Goal: Information Seeking & Learning: Learn about a topic

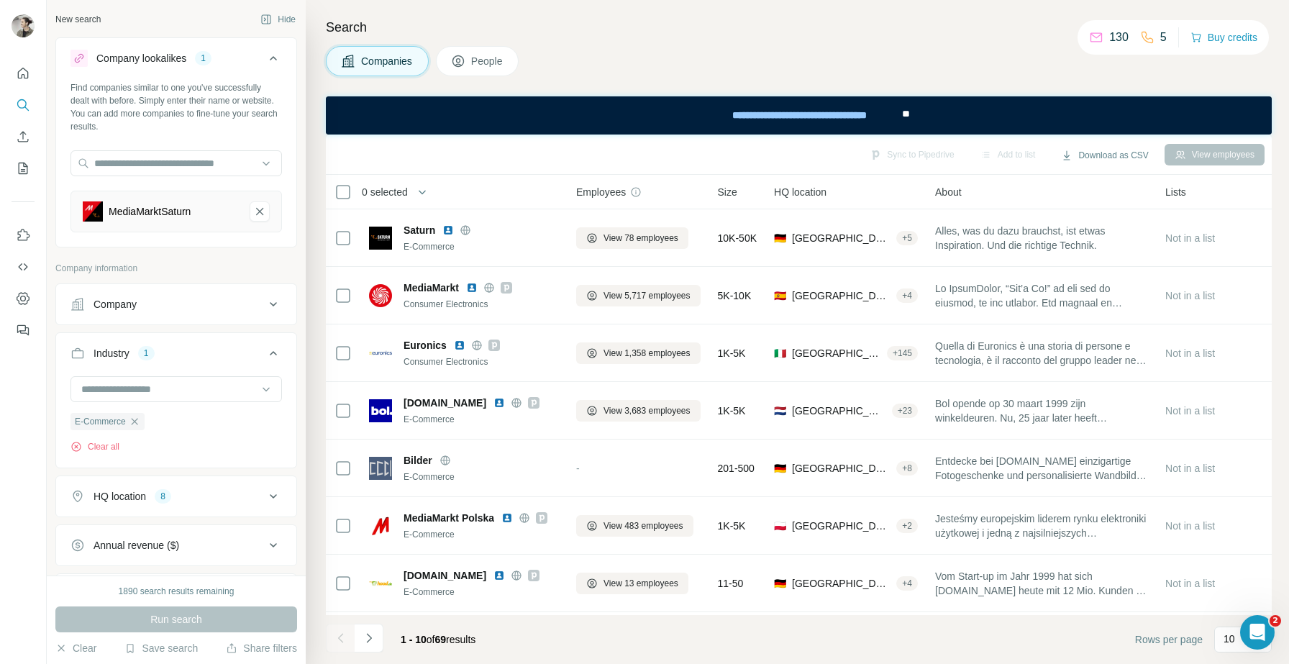
scroll to position [170, 0]
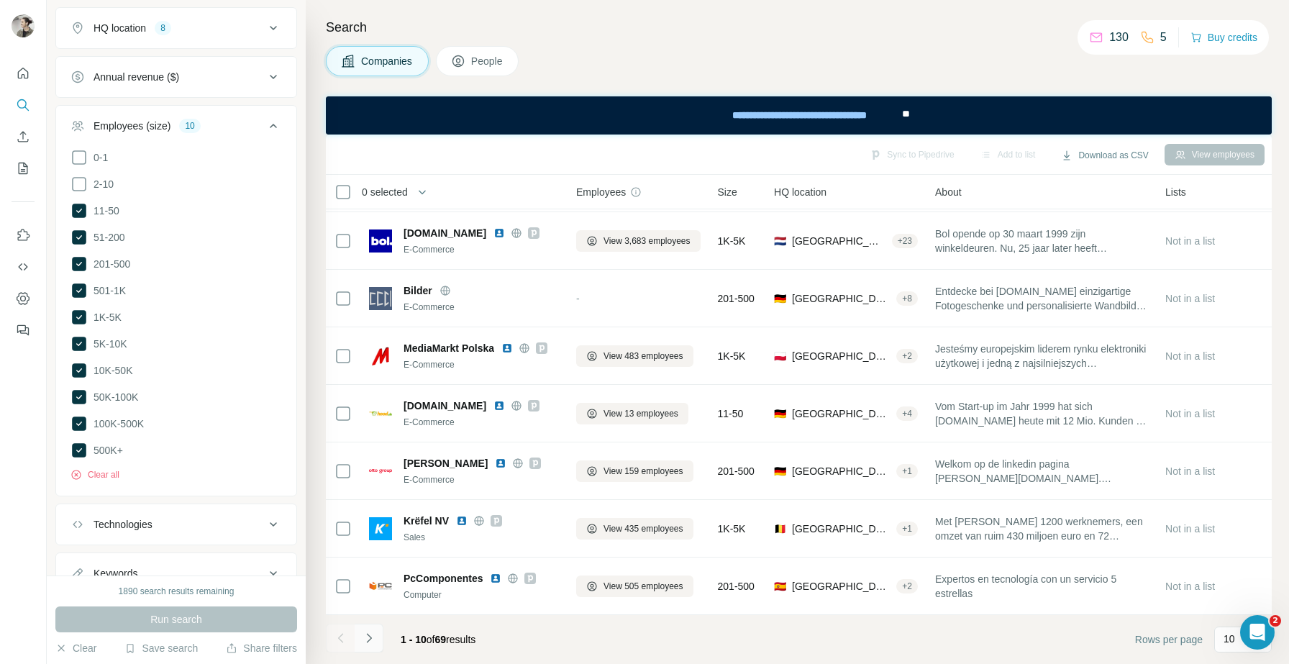
click at [373, 642] on icon "Navigate to next page" at bounding box center [369, 638] width 14 height 14
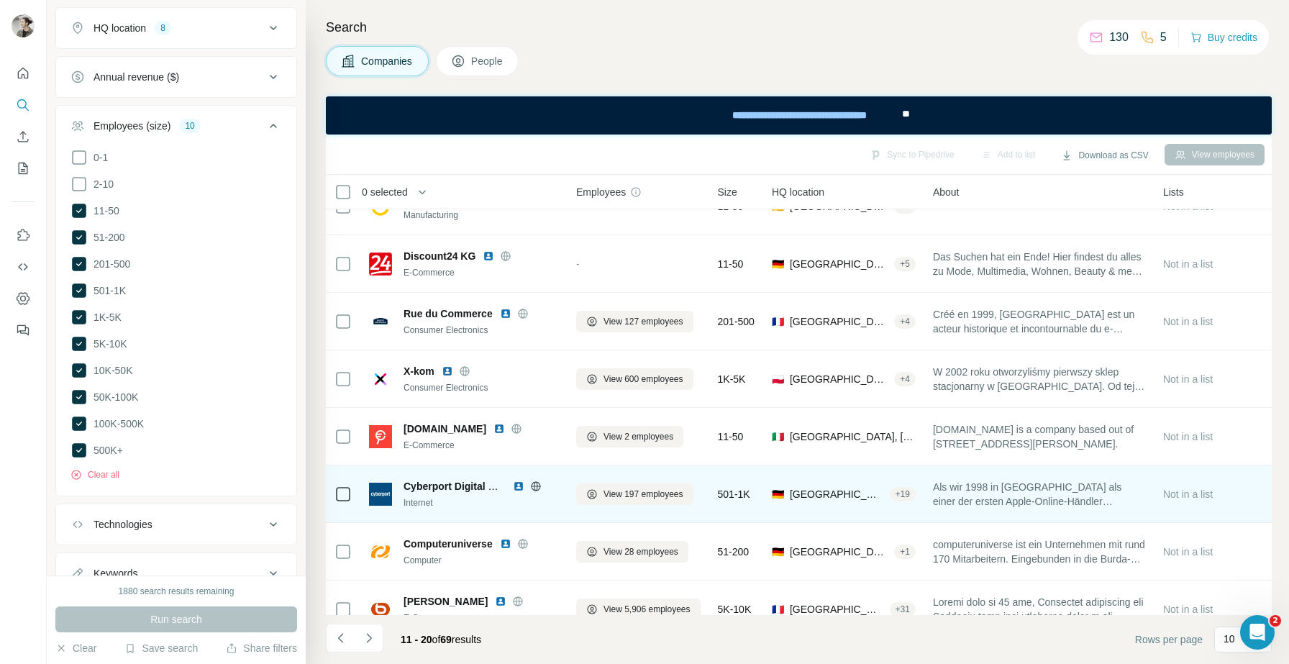
scroll to position [0, 0]
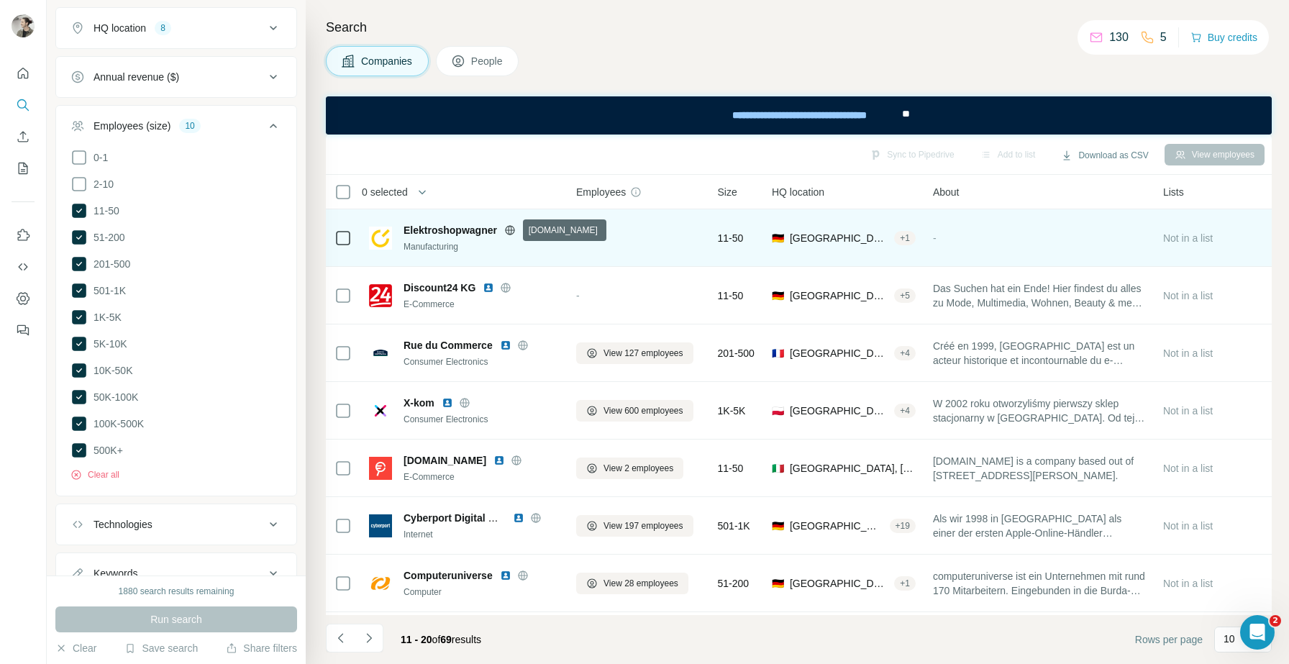
click at [511, 229] on icon at bounding box center [509, 229] width 9 height 1
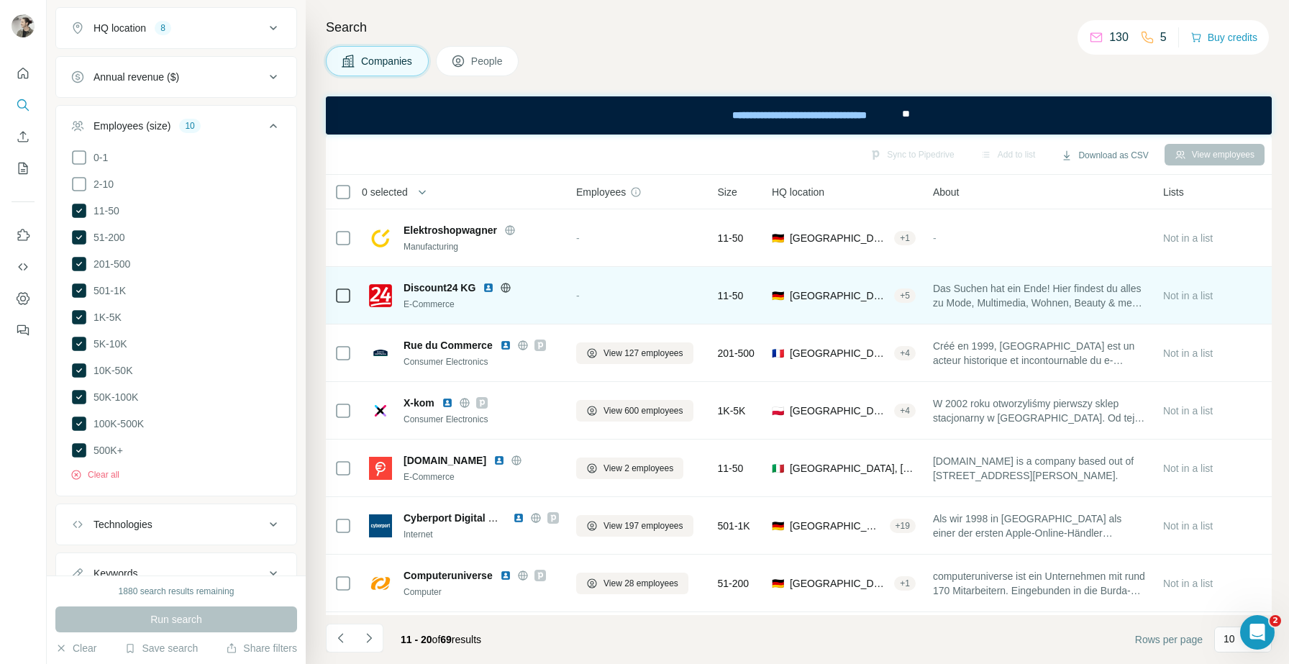
click at [501, 290] on icon at bounding box center [506, 288] width 12 height 12
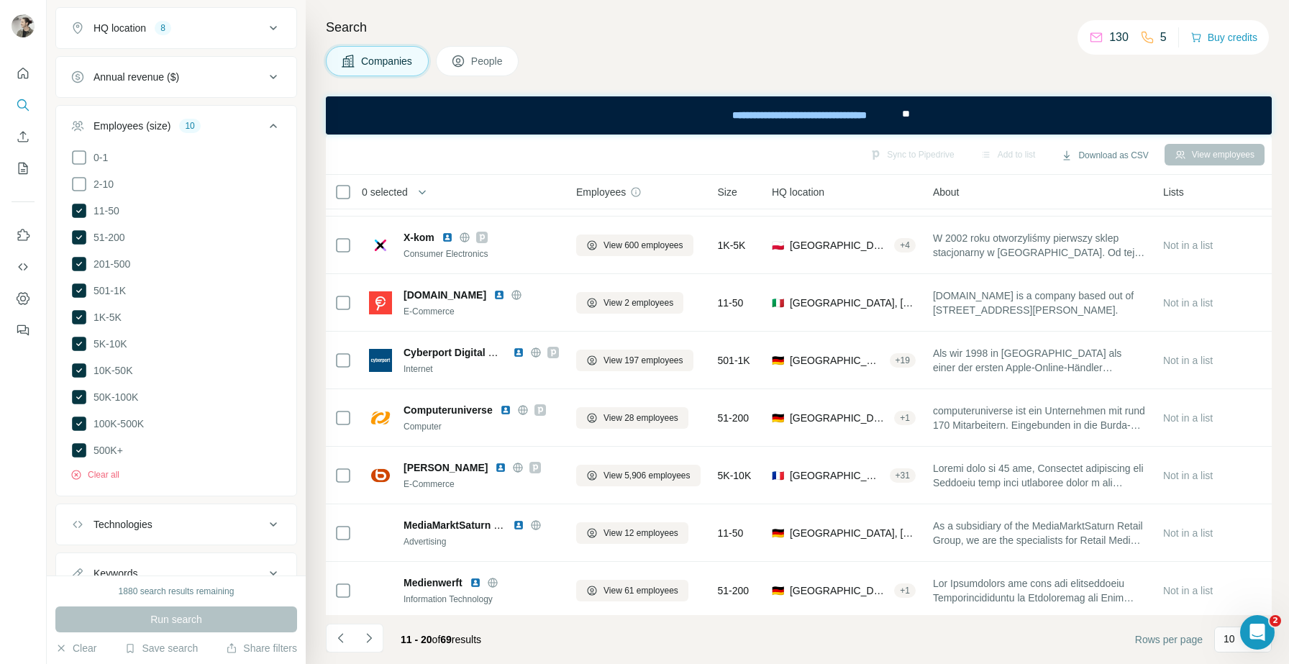
scroll to position [170, 0]
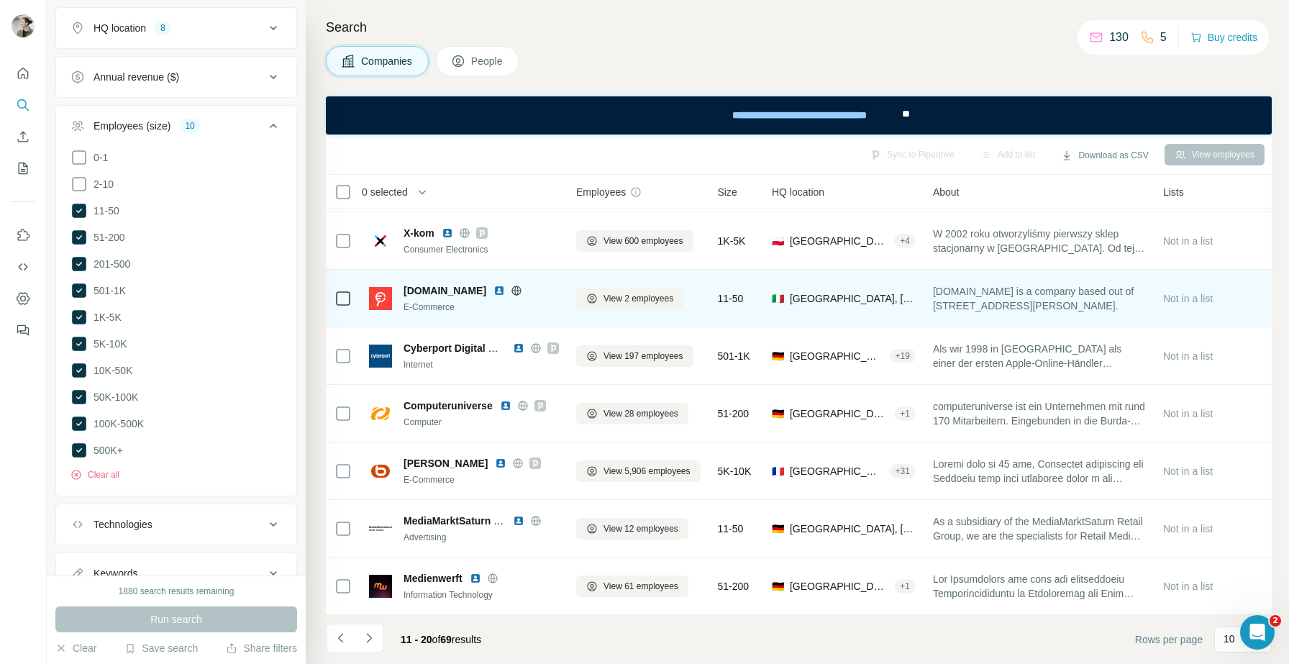
click at [511, 289] on icon at bounding box center [517, 291] width 12 height 12
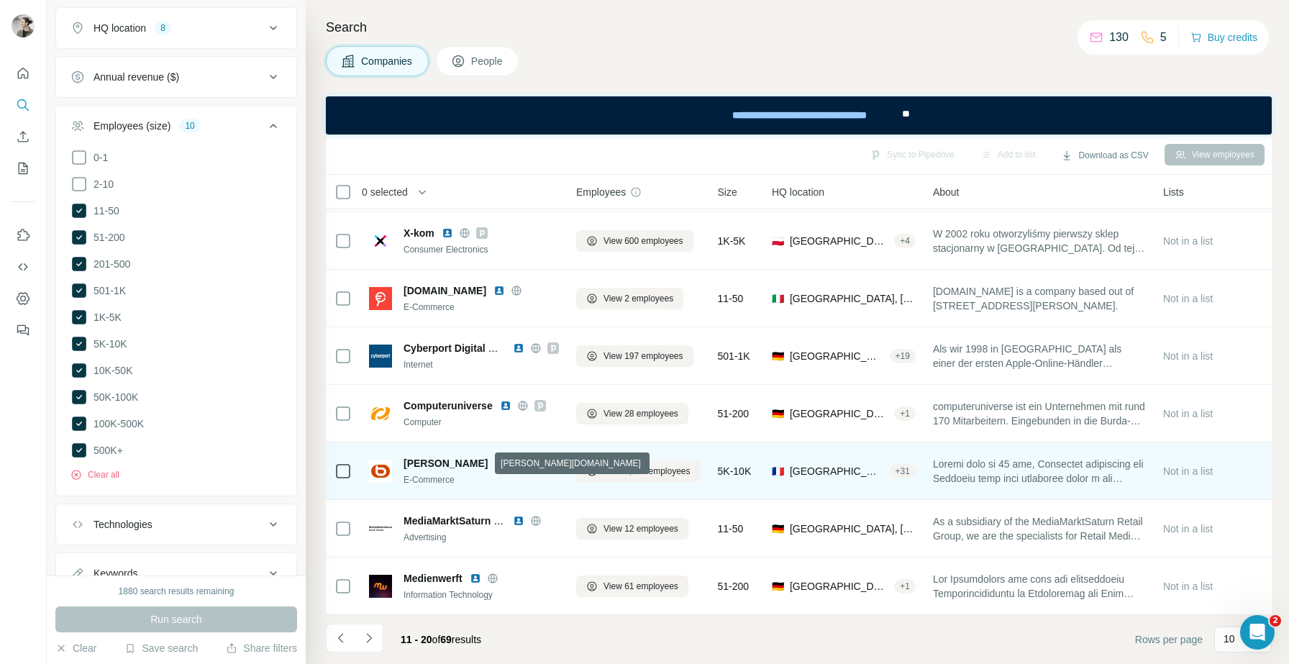
click at [512, 464] on icon at bounding box center [518, 464] width 12 height 12
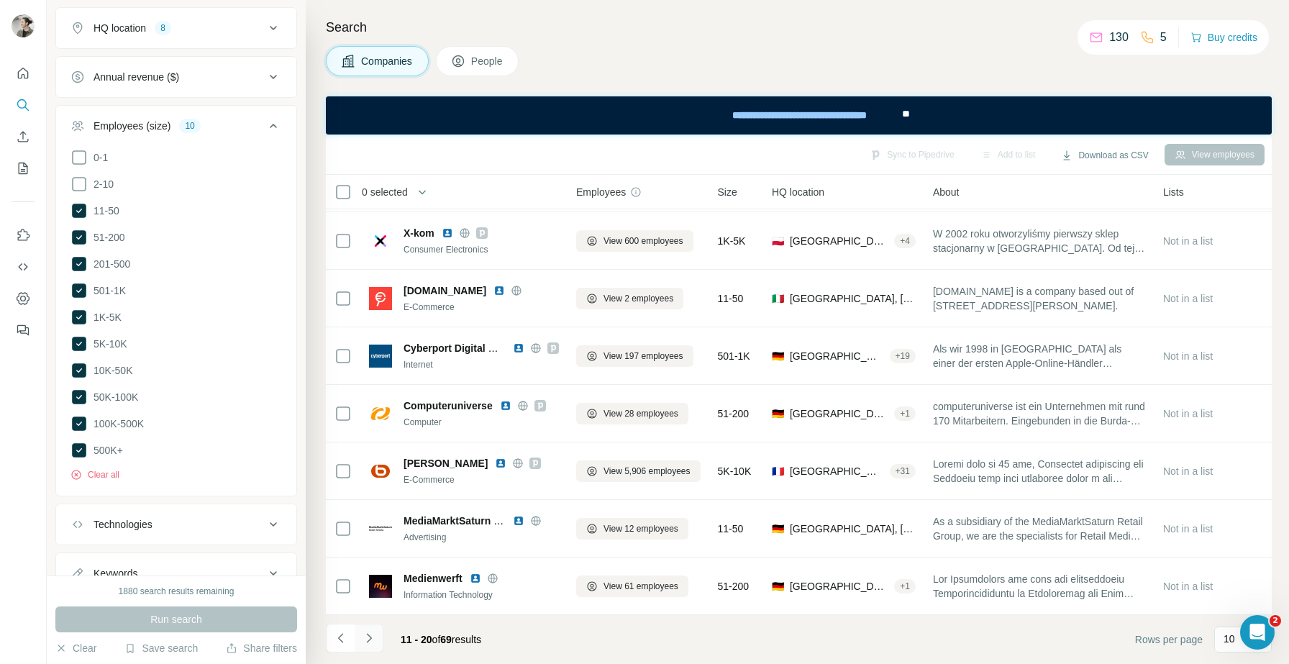
click at [372, 638] on icon "Navigate to next page" at bounding box center [369, 638] width 14 height 14
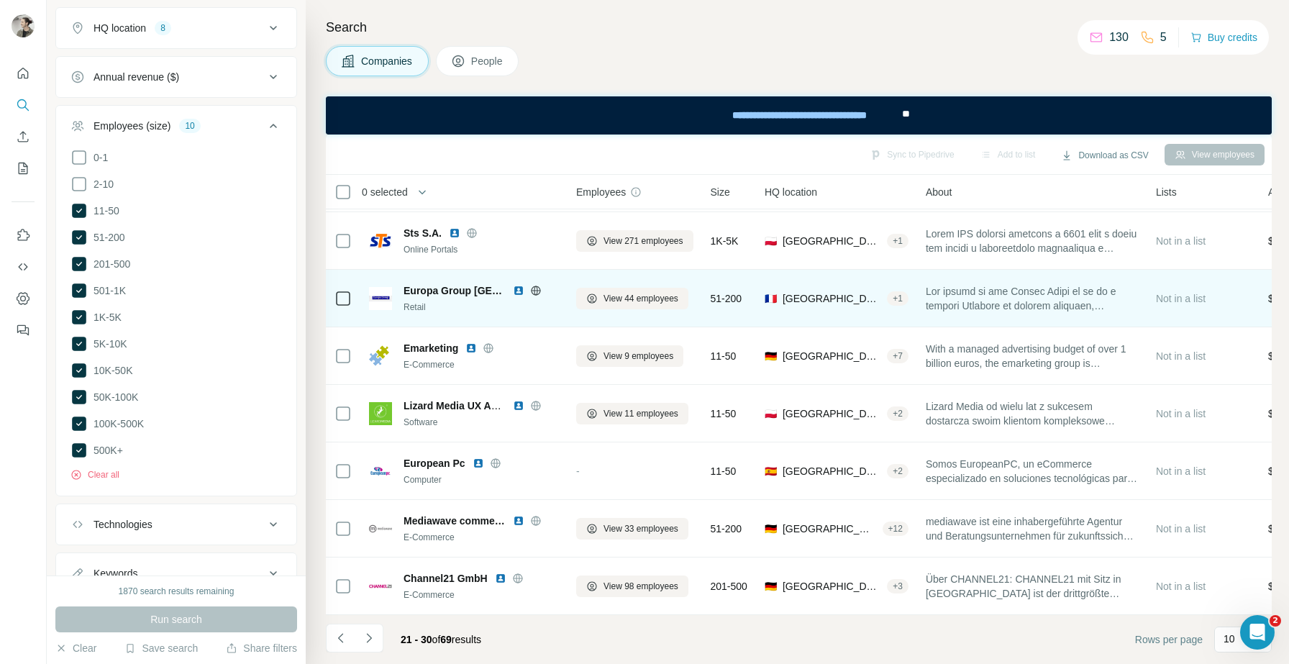
scroll to position [0, 0]
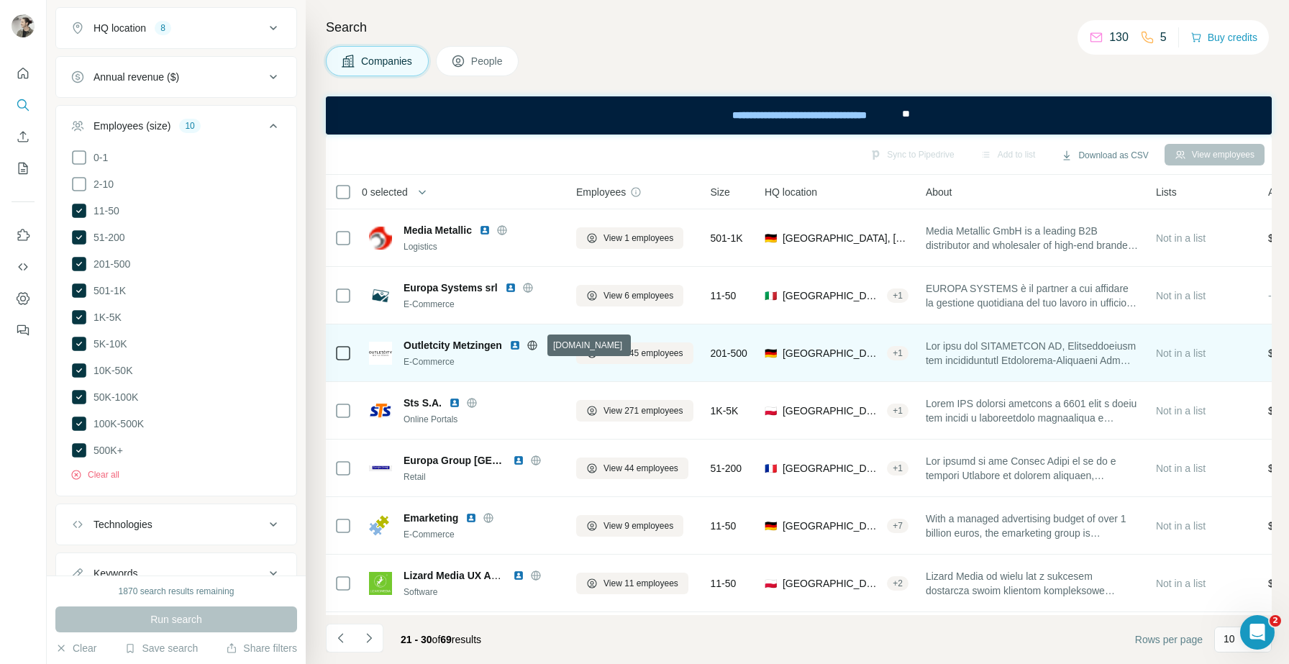
click at [534, 347] on icon at bounding box center [532, 344] width 4 height 9
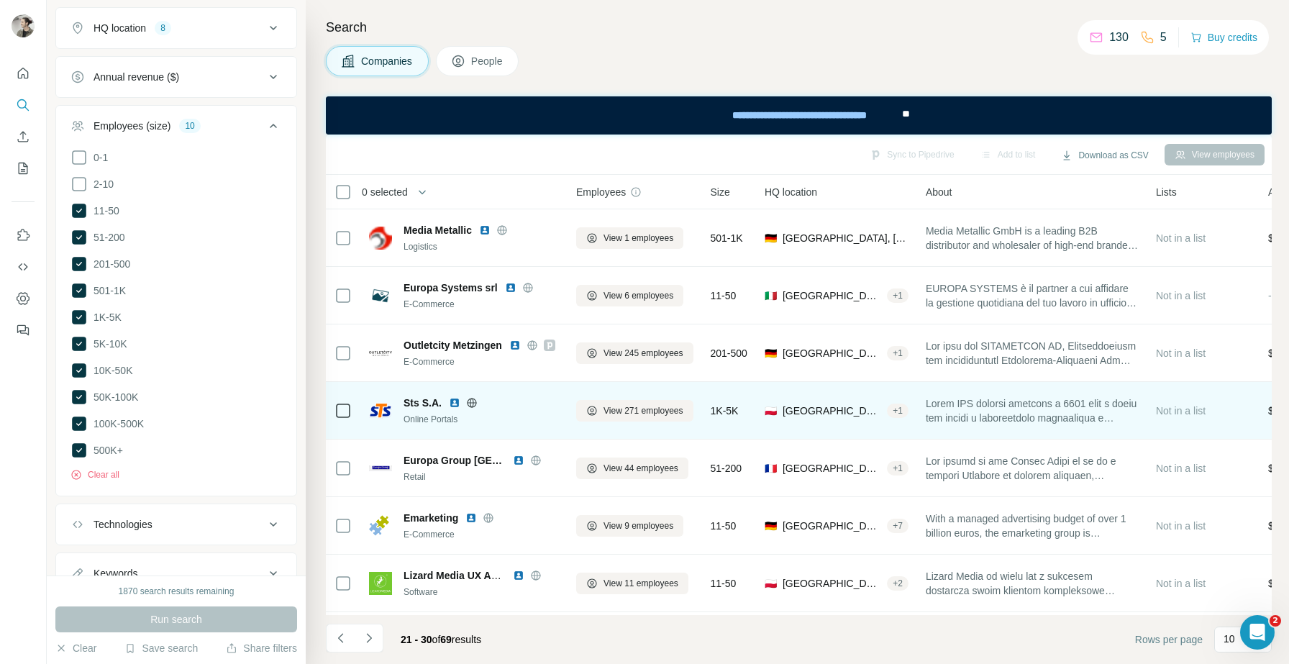
click at [472, 399] on icon at bounding box center [472, 402] width 4 height 9
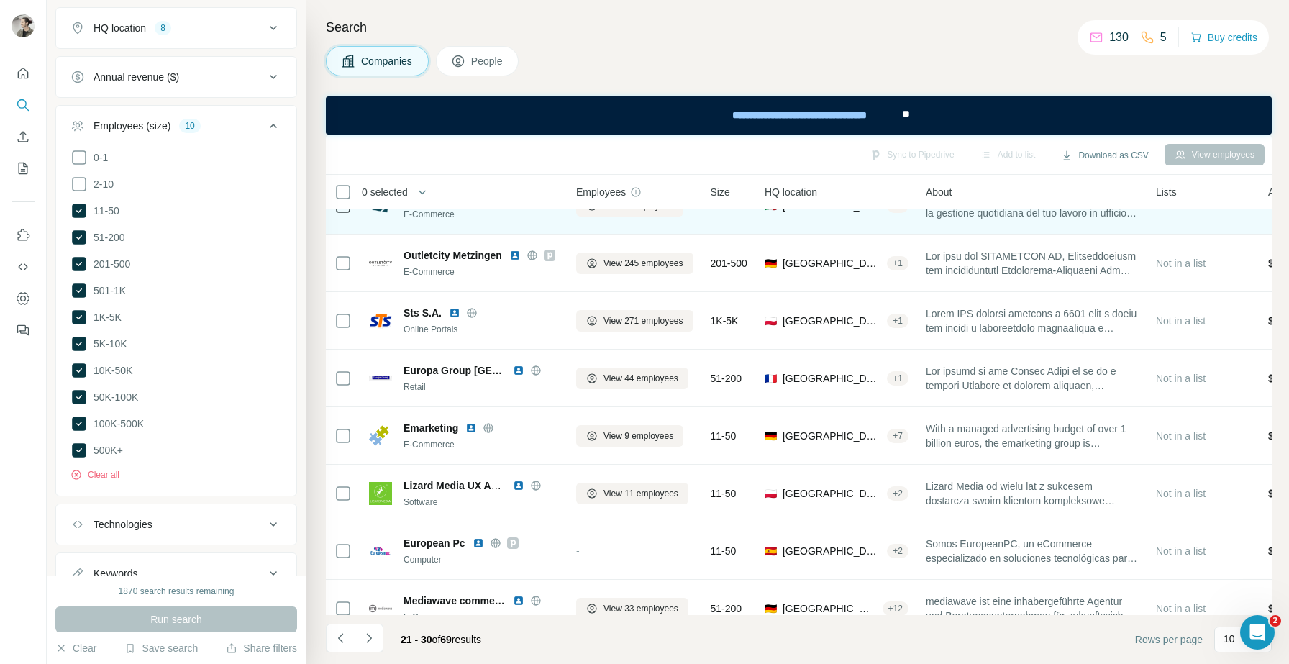
scroll to position [118, 0]
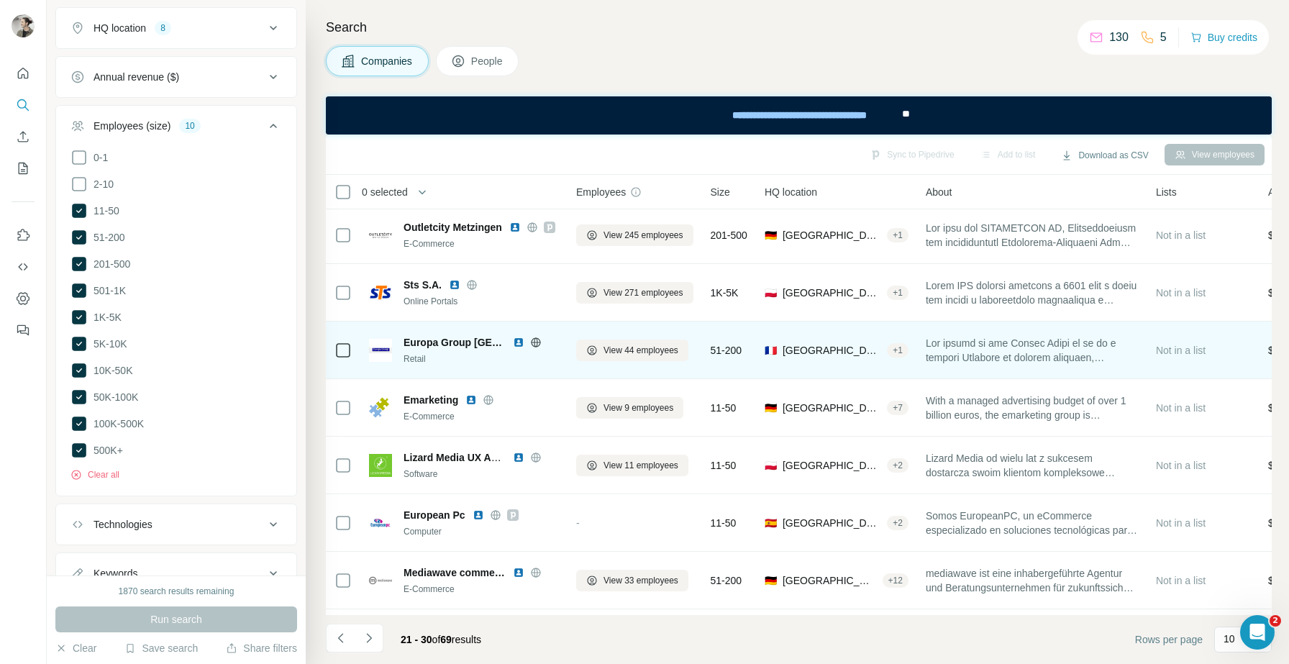
click at [536, 344] on icon at bounding box center [536, 343] width 12 height 12
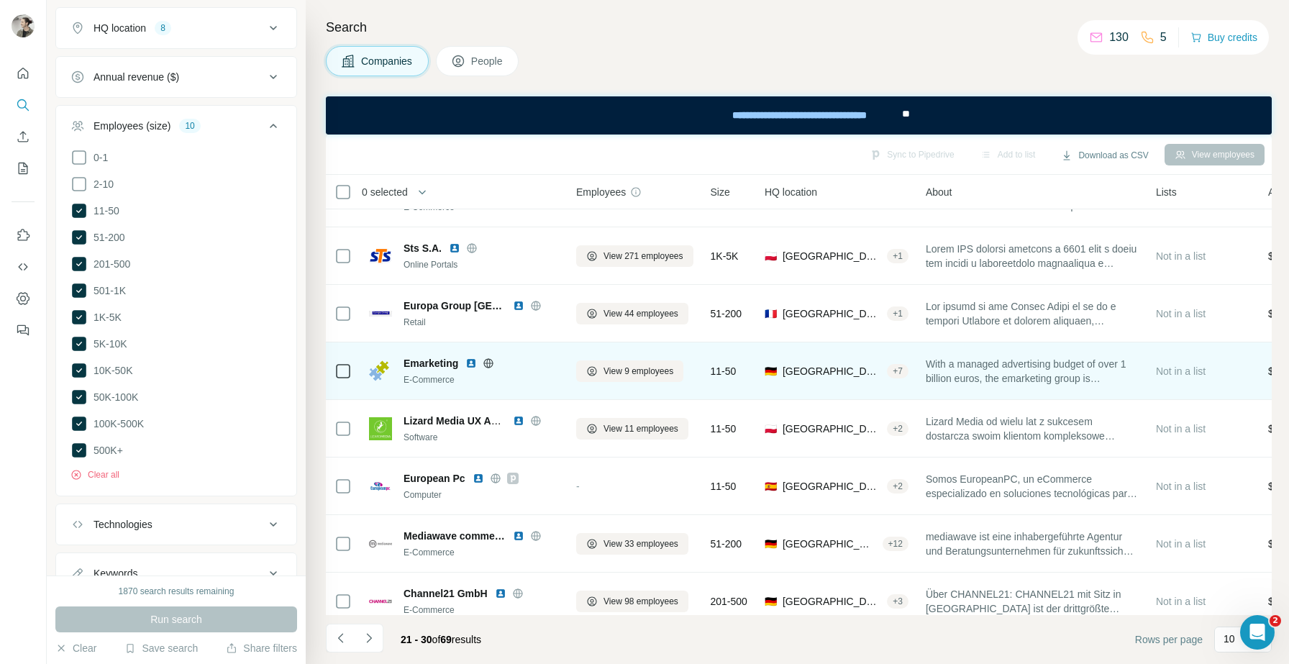
scroll to position [170, 0]
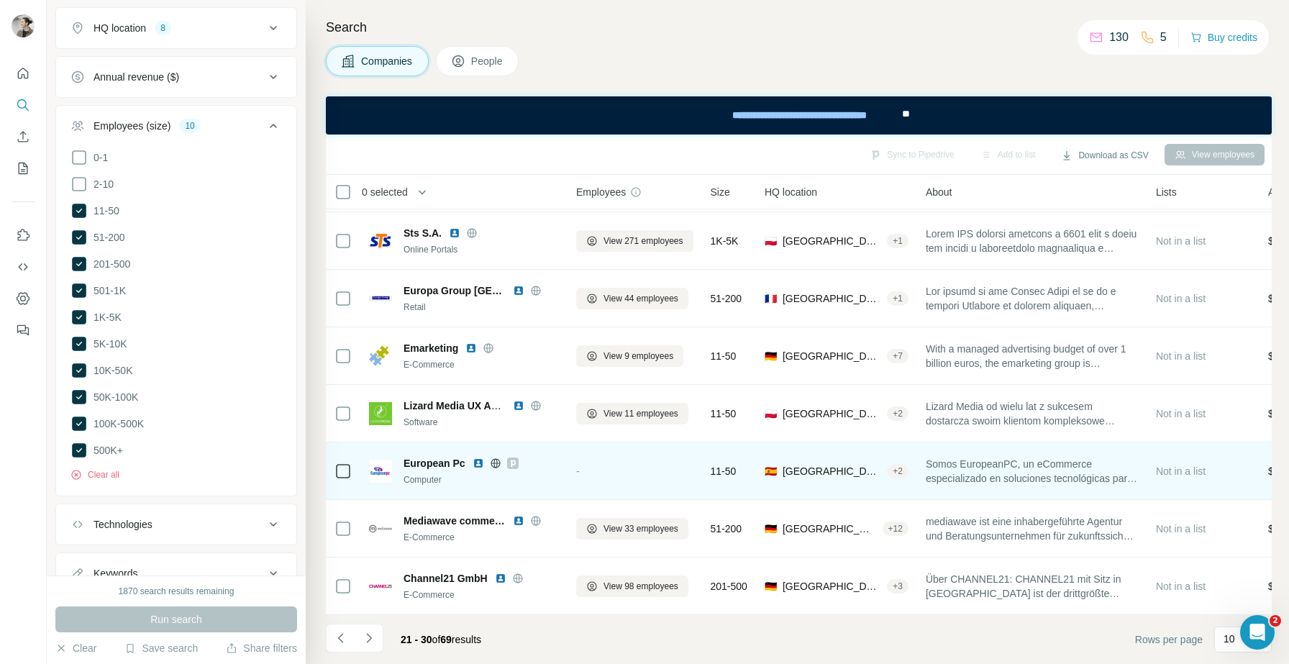
click at [494, 460] on icon at bounding box center [496, 464] width 12 height 12
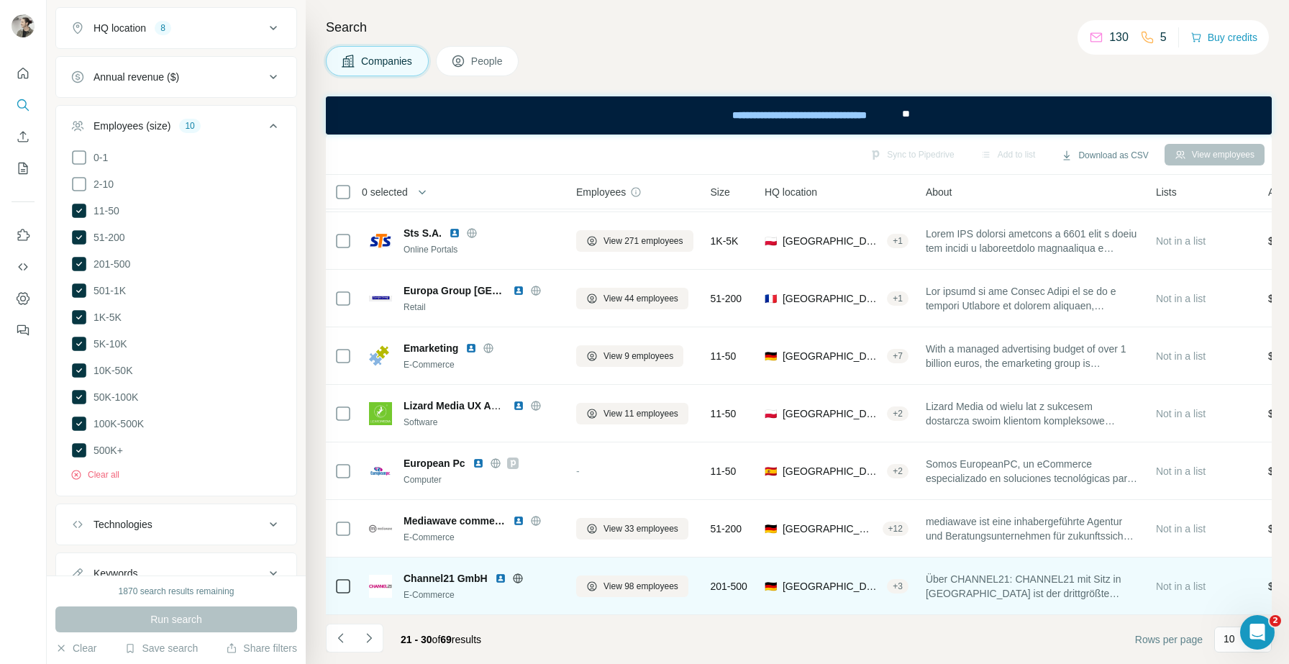
click at [519, 576] on icon at bounding box center [518, 577] width 4 height 9
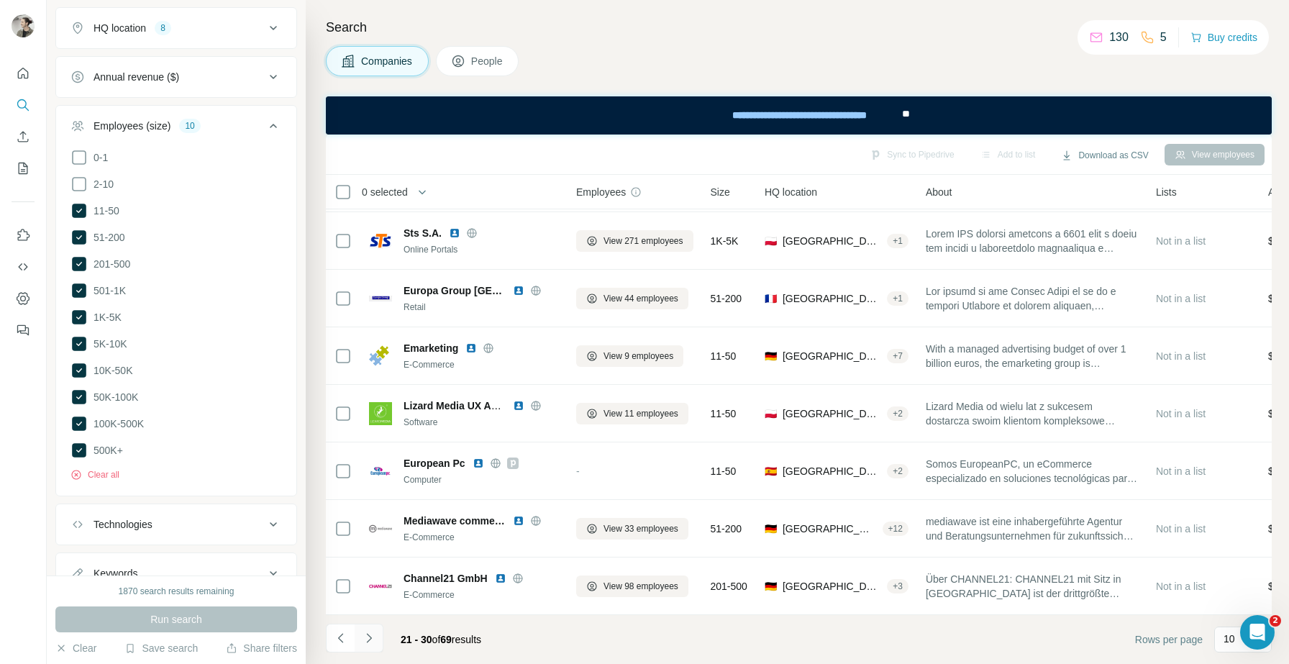
click at [363, 636] on icon "Navigate to next page" at bounding box center [369, 638] width 14 height 14
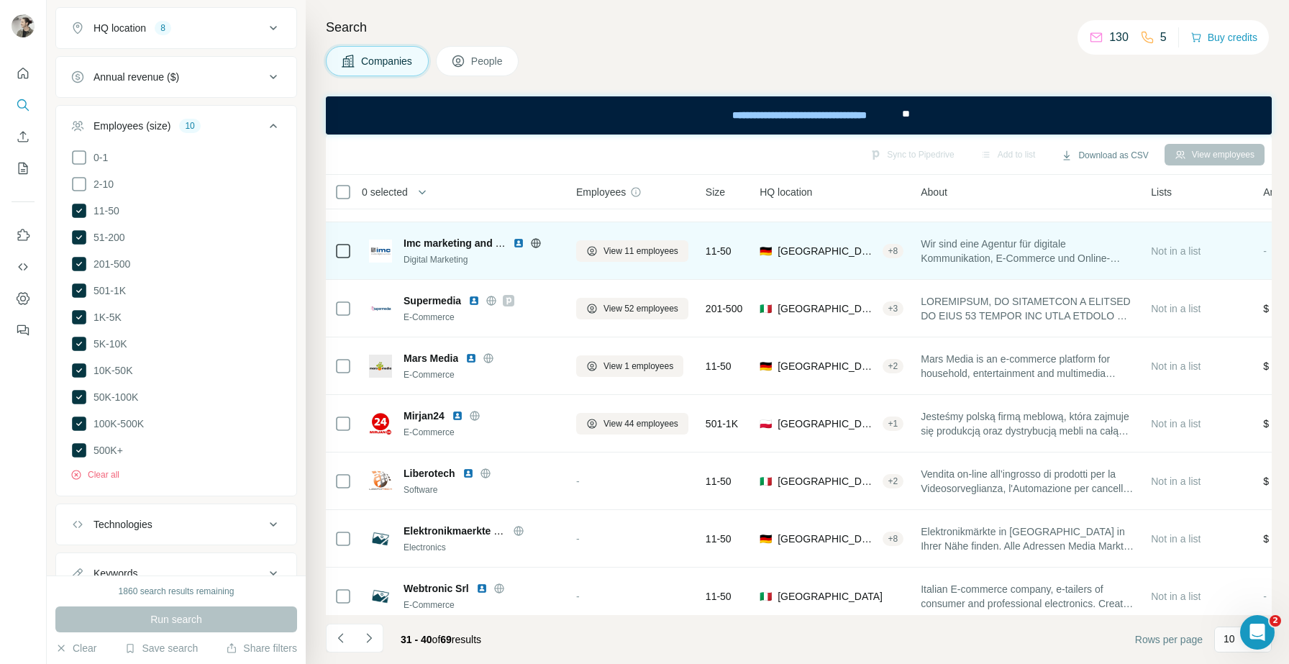
scroll to position [45, 0]
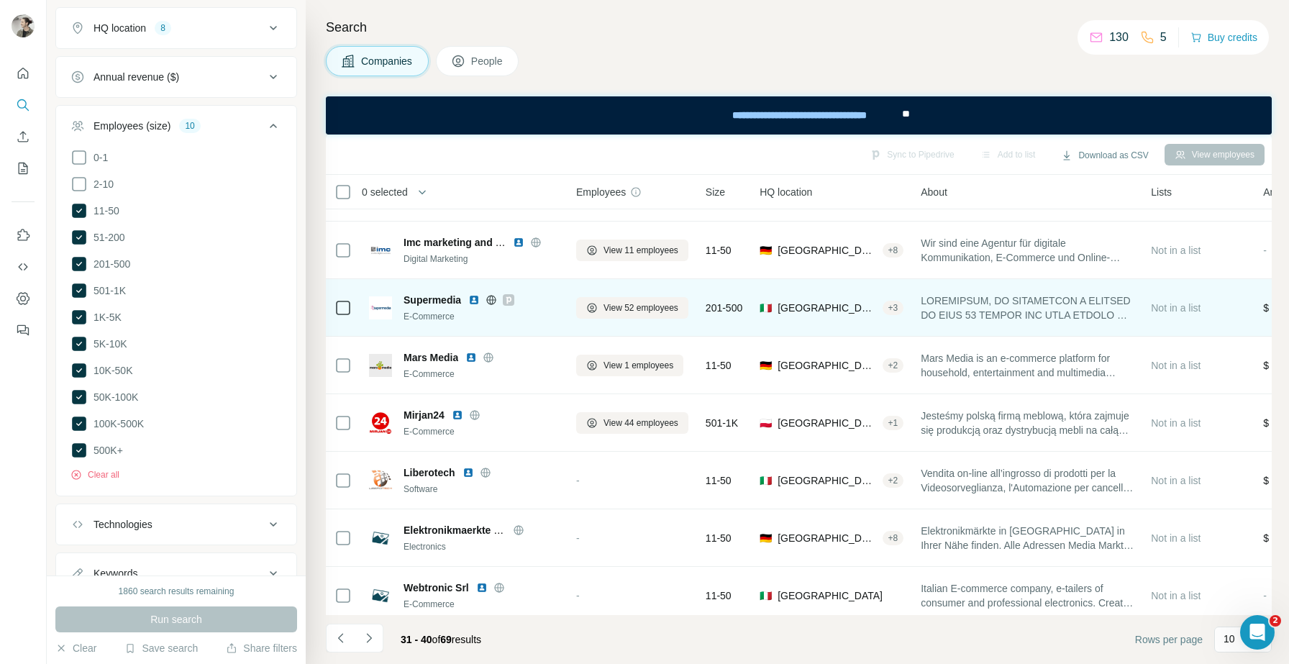
click at [497, 301] on icon at bounding box center [492, 300] width 12 height 12
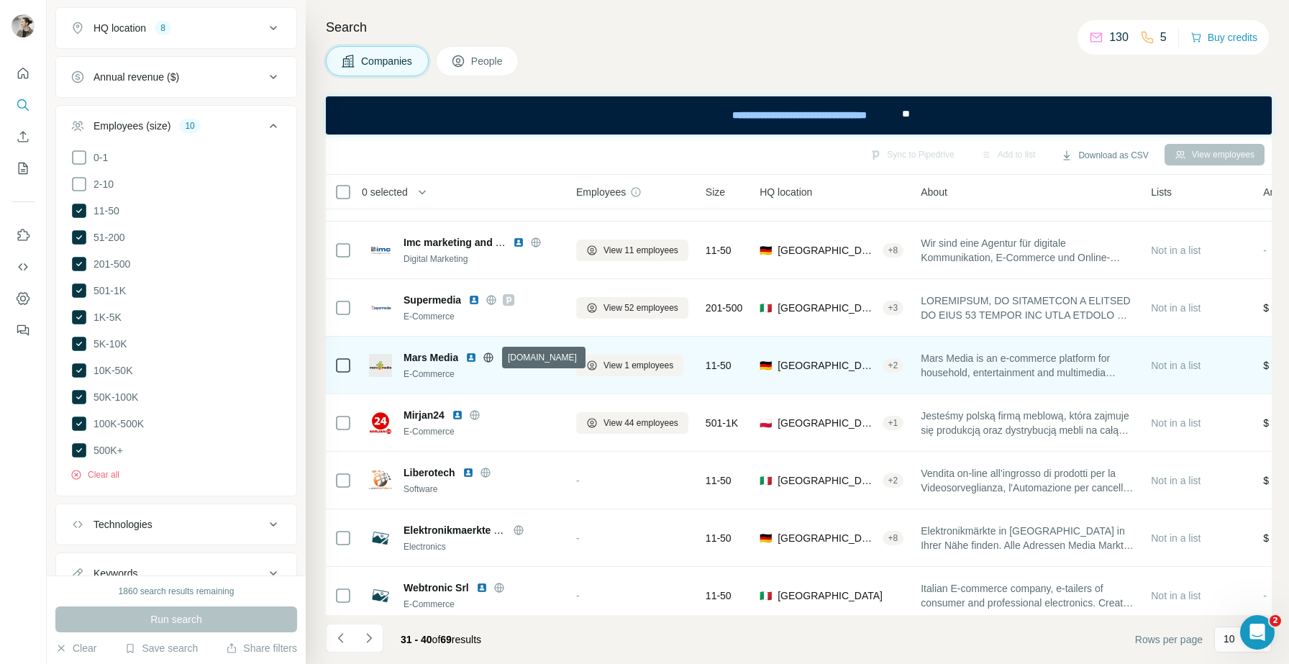
click at [493, 355] on icon at bounding box center [489, 358] width 12 height 12
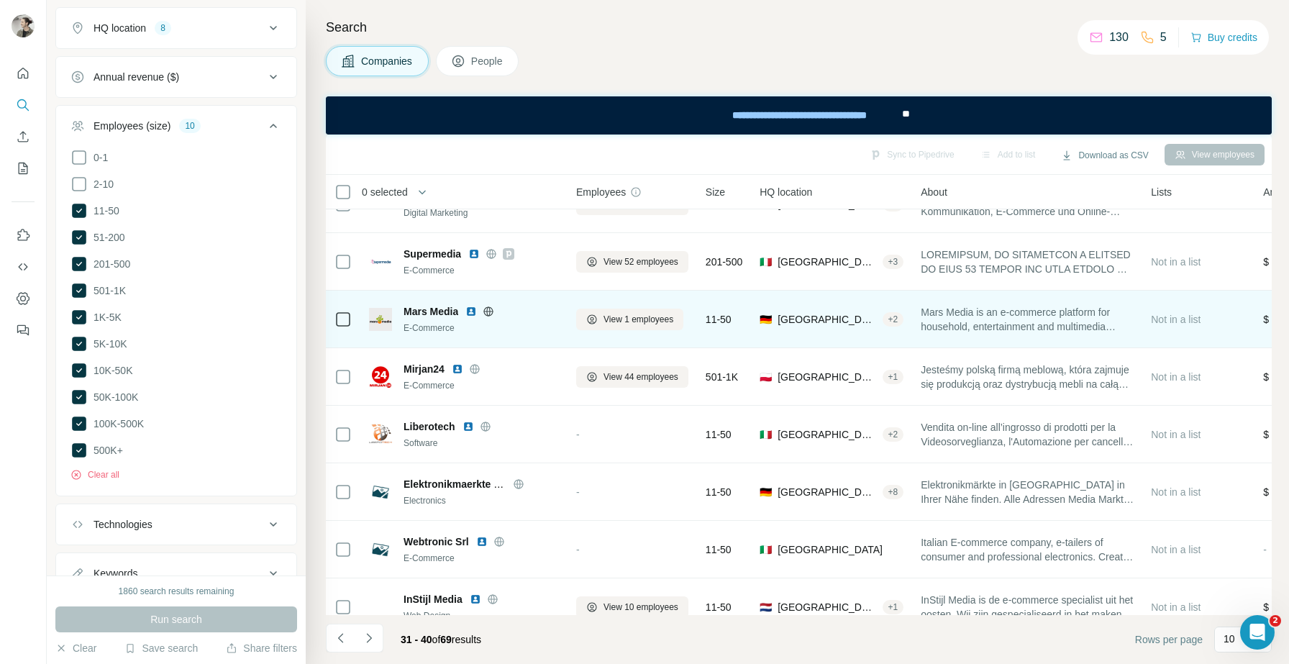
scroll to position [117, 0]
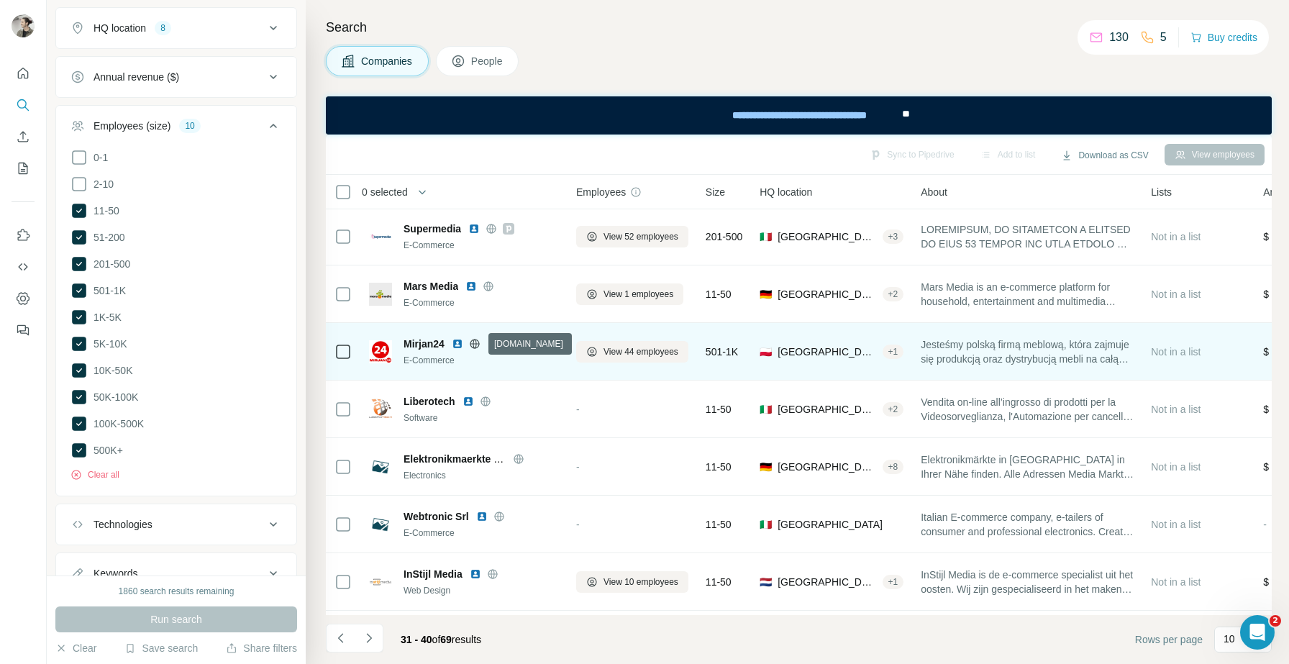
click at [476, 340] on icon at bounding box center [475, 343] width 4 height 9
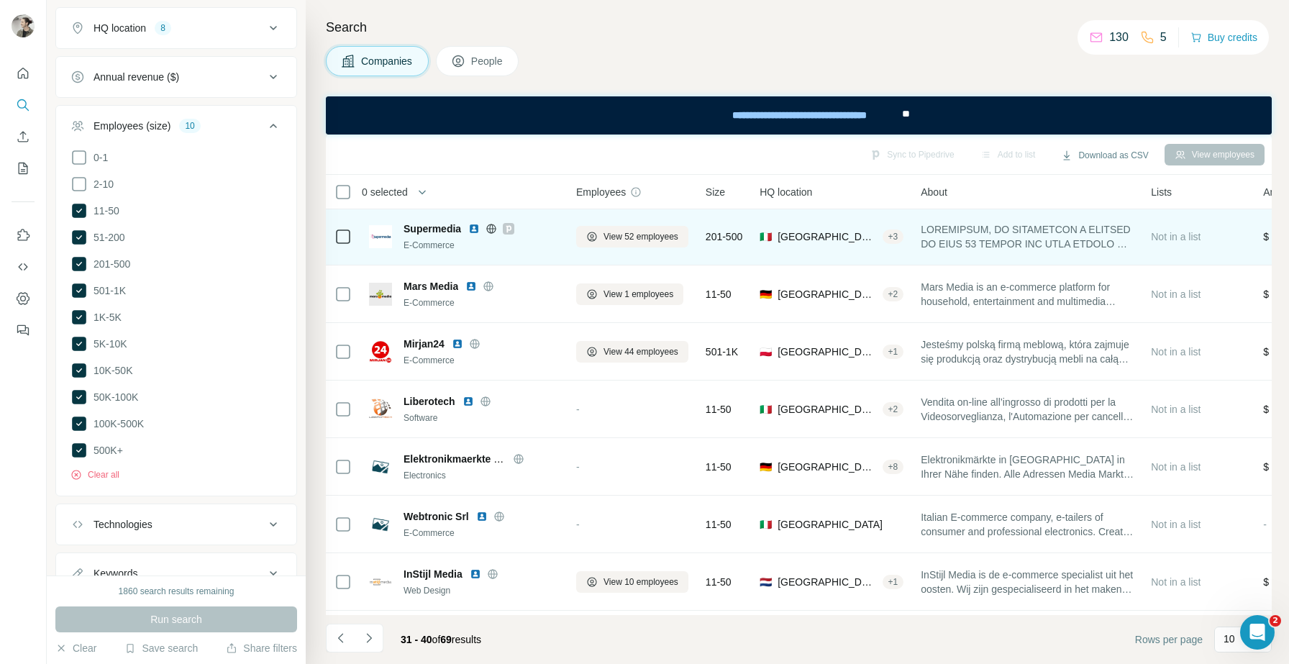
scroll to position [170, 0]
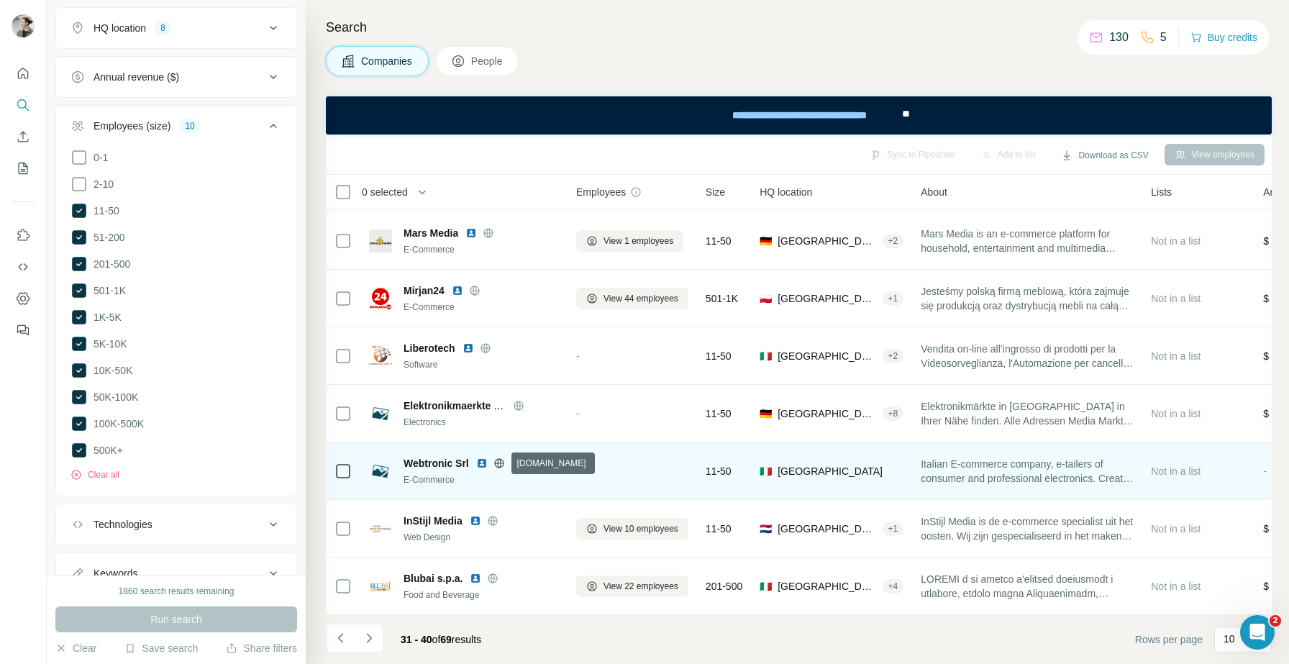
click at [504, 464] on icon at bounding box center [498, 462] width 9 height 9
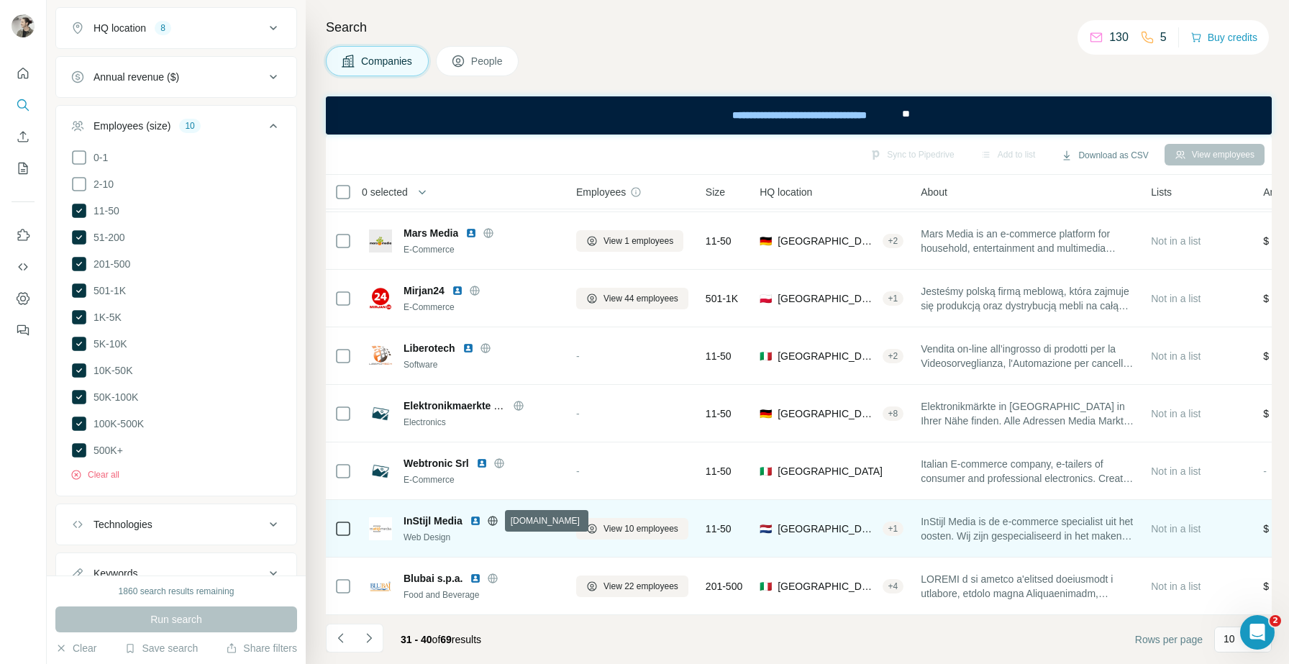
click at [496, 524] on icon at bounding box center [492, 520] width 9 height 9
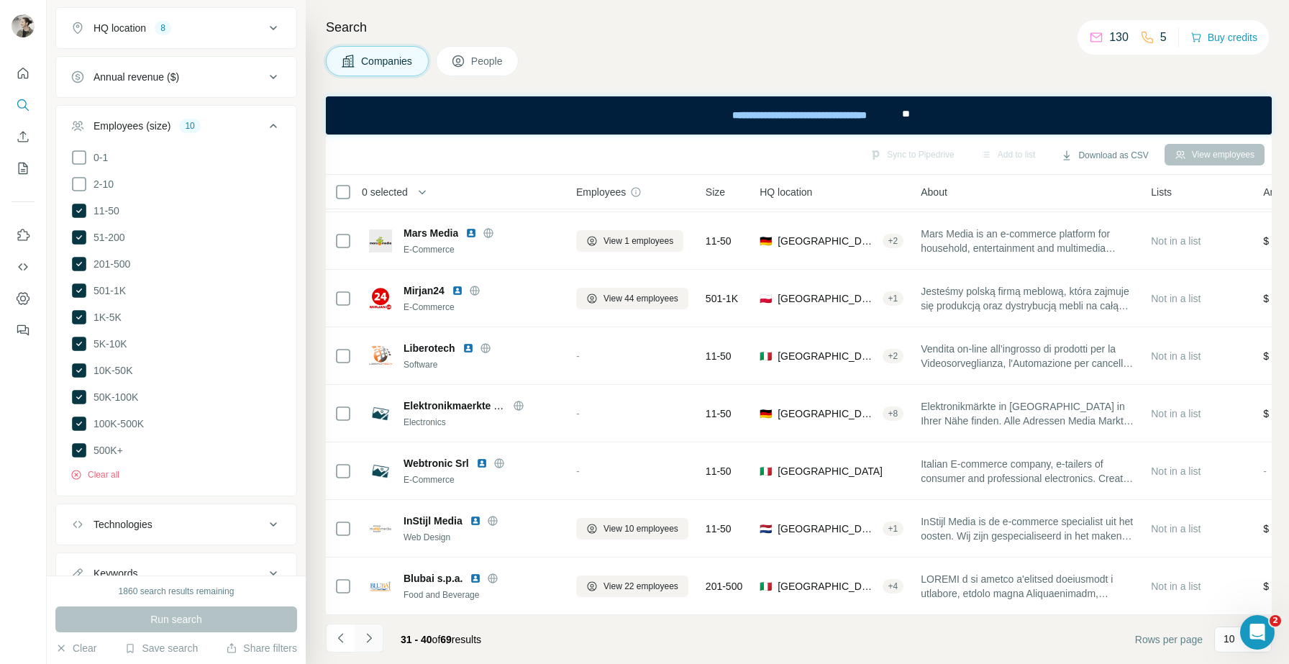
click at [375, 634] on icon "Navigate to next page" at bounding box center [369, 638] width 14 height 14
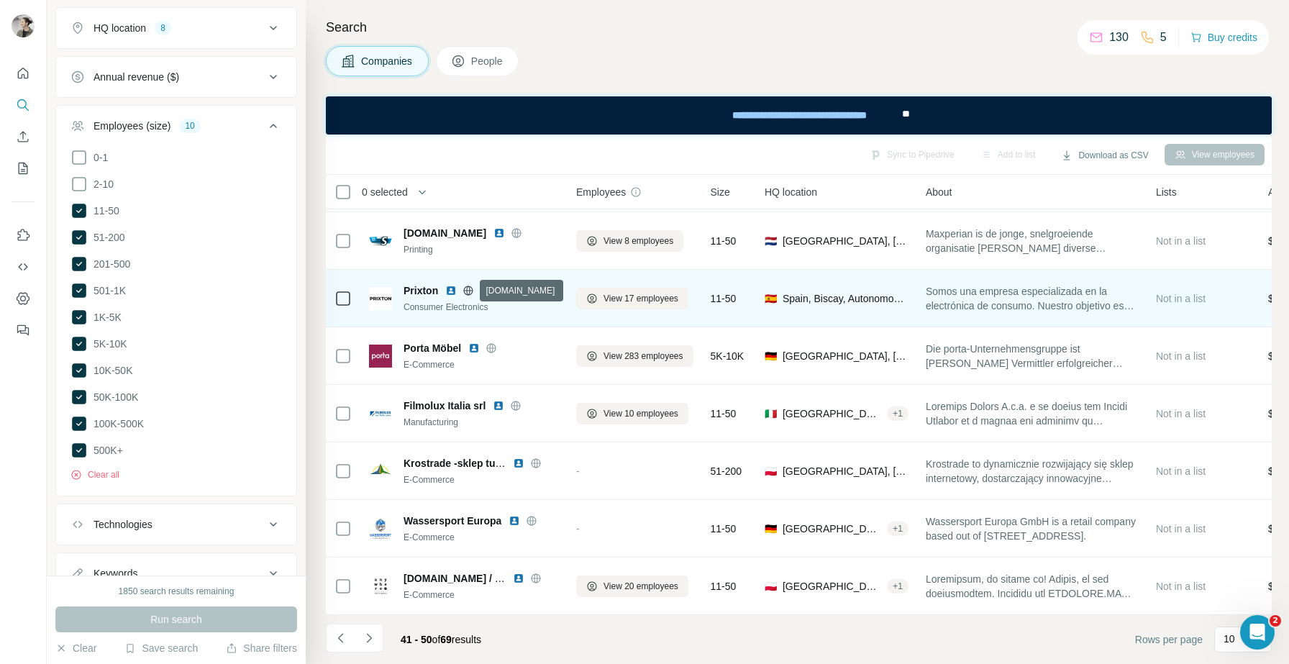
click at [471, 293] on icon at bounding box center [469, 291] width 12 height 12
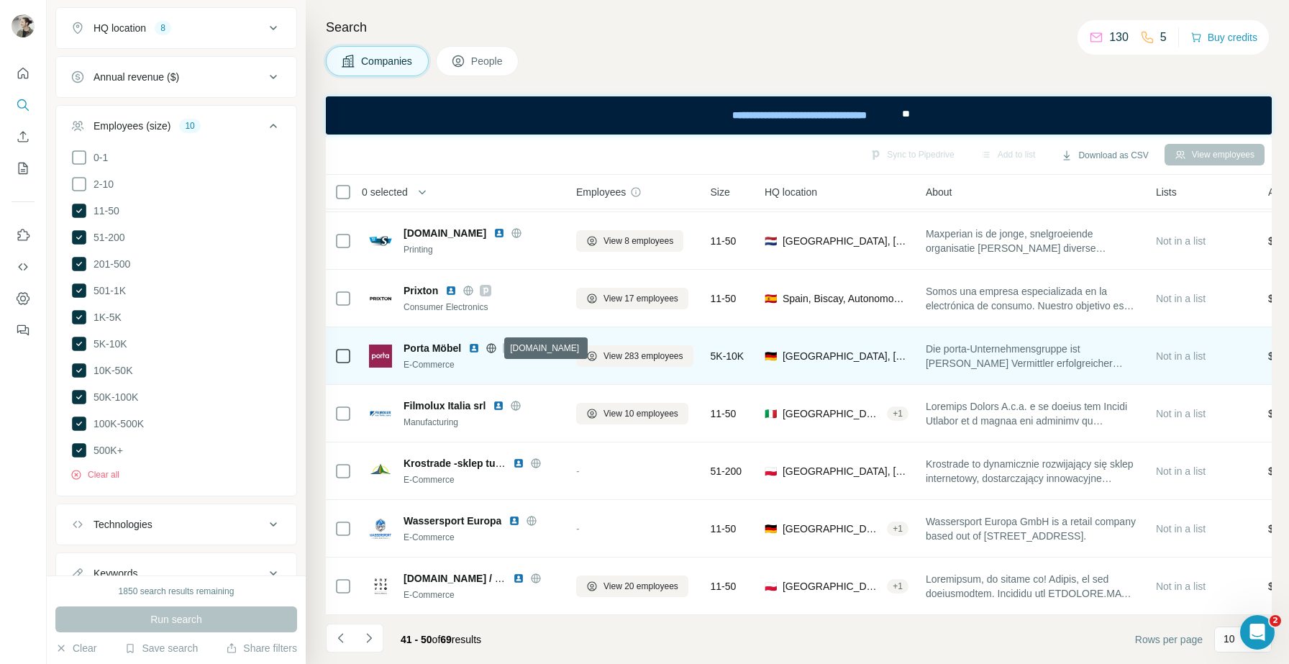
click at [493, 345] on icon at bounding box center [492, 348] width 12 height 12
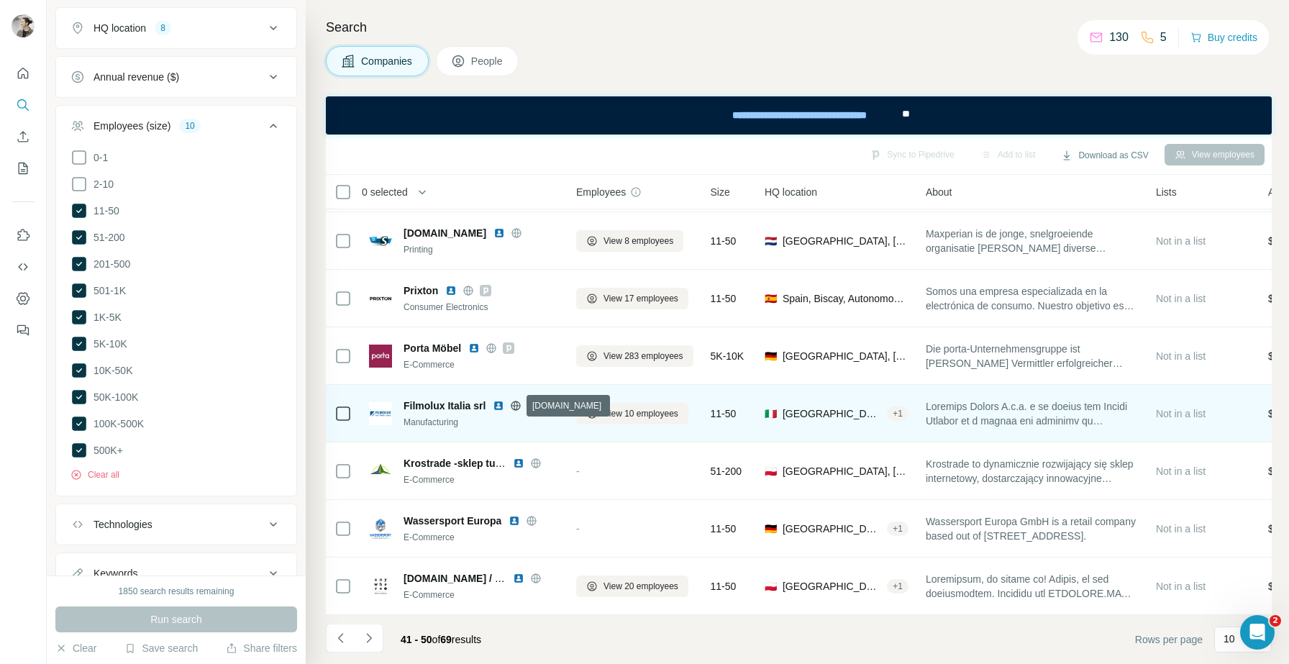
click at [510, 404] on icon at bounding box center [516, 406] width 12 height 12
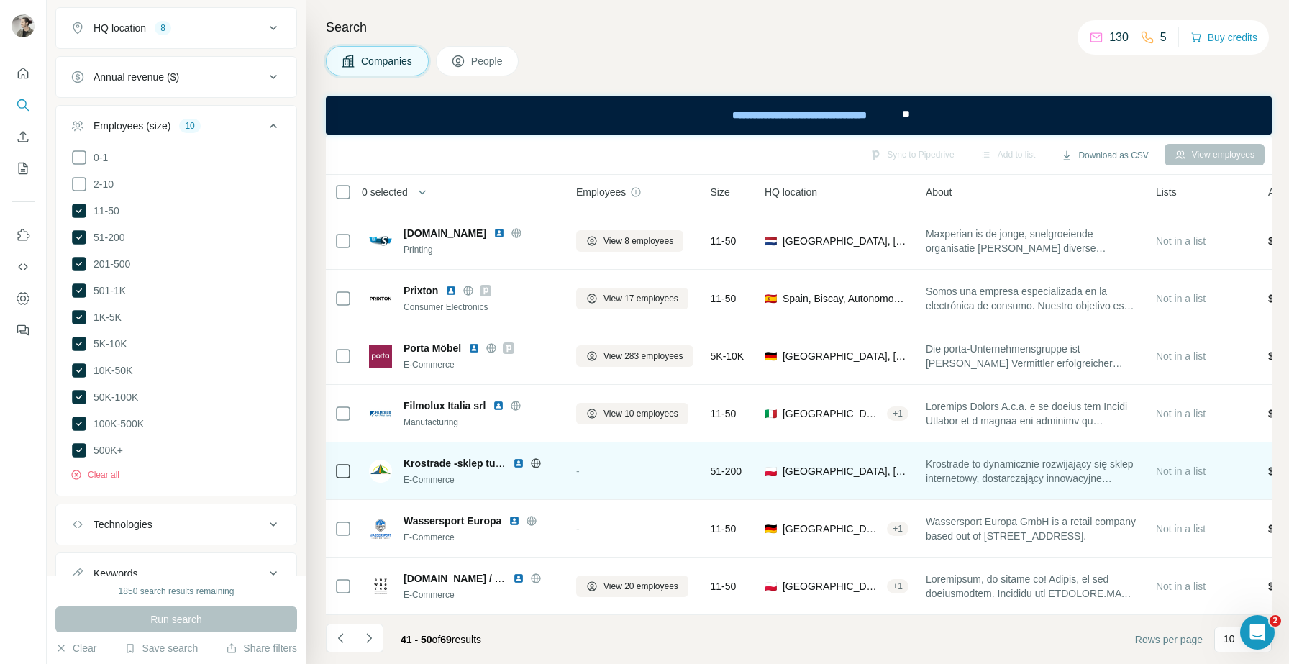
click at [533, 465] on icon at bounding box center [536, 464] width 12 height 12
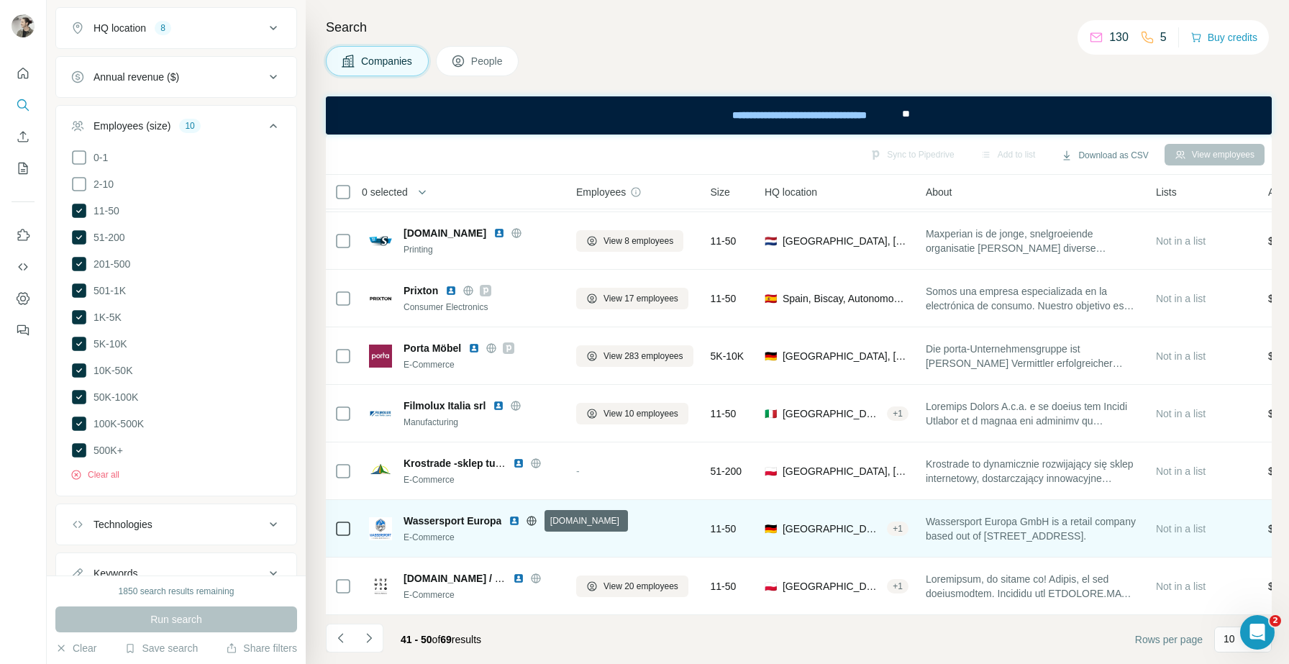
click at [531, 521] on icon at bounding box center [532, 520] width 4 height 9
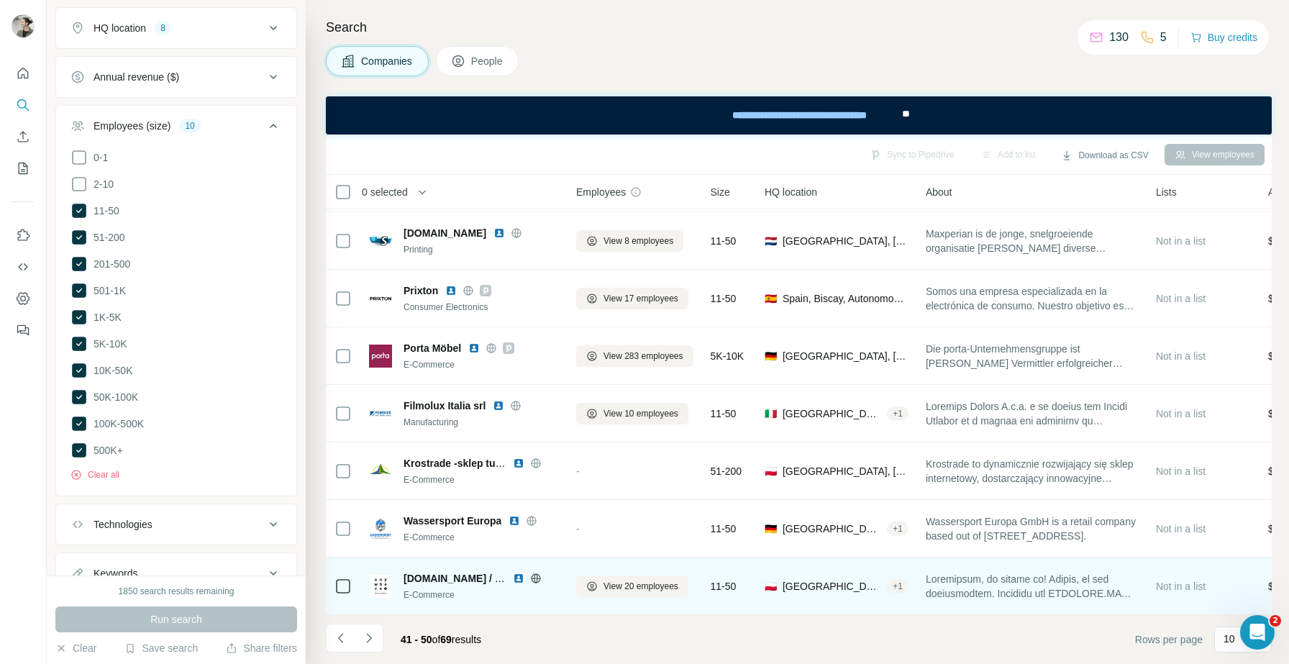
click at [540, 578] on icon at bounding box center [536, 579] width 12 height 12
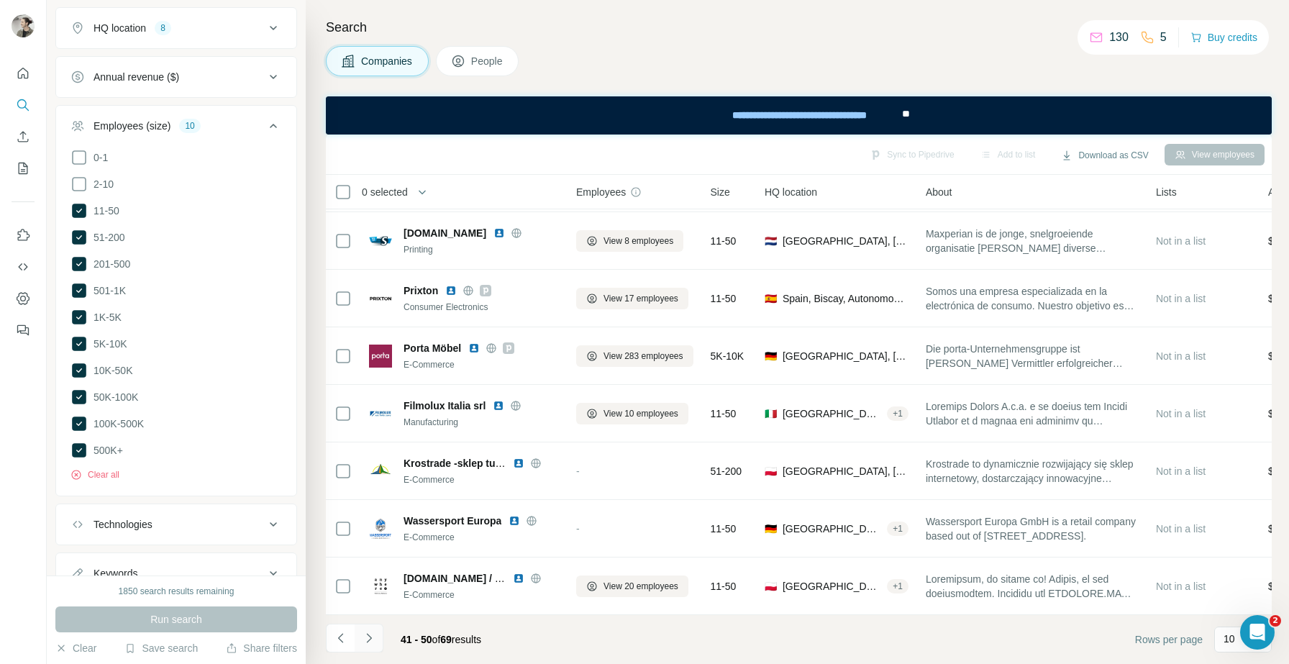
click at [378, 641] on button "Navigate to next page" at bounding box center [369, 638] width 29 height 29
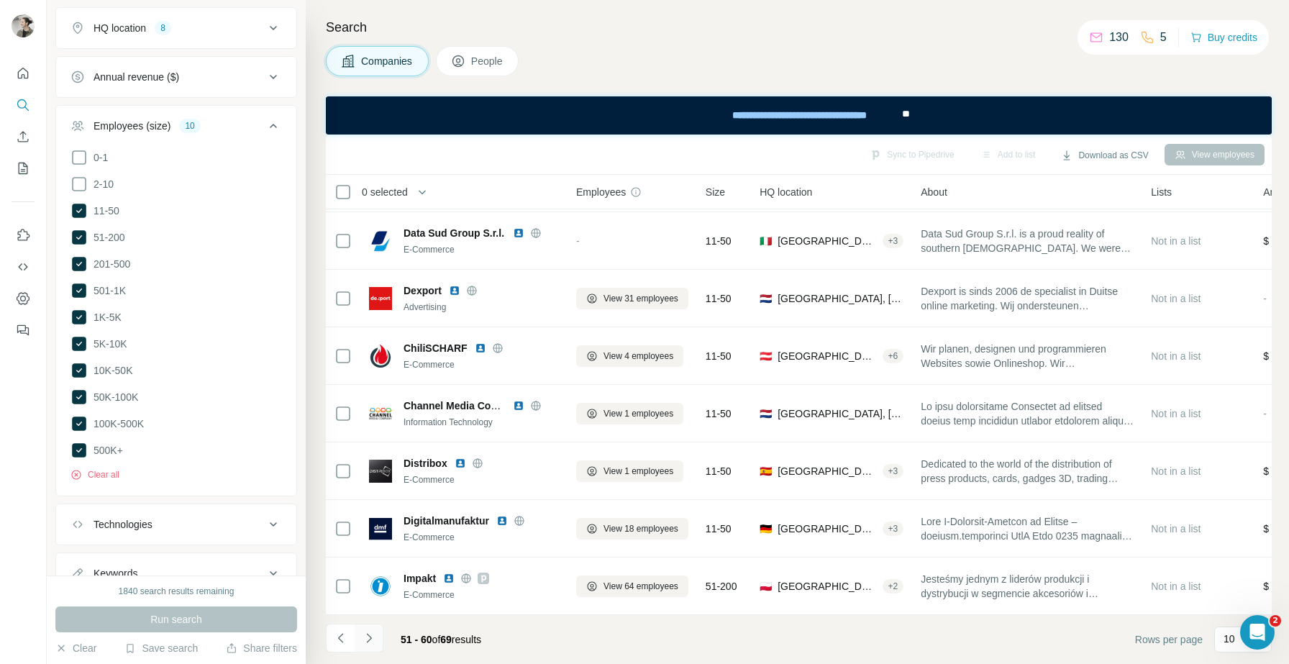
click at [373, 640] on icon "Navigate to next page" at bounding box center [369, 638] width 14 height 14
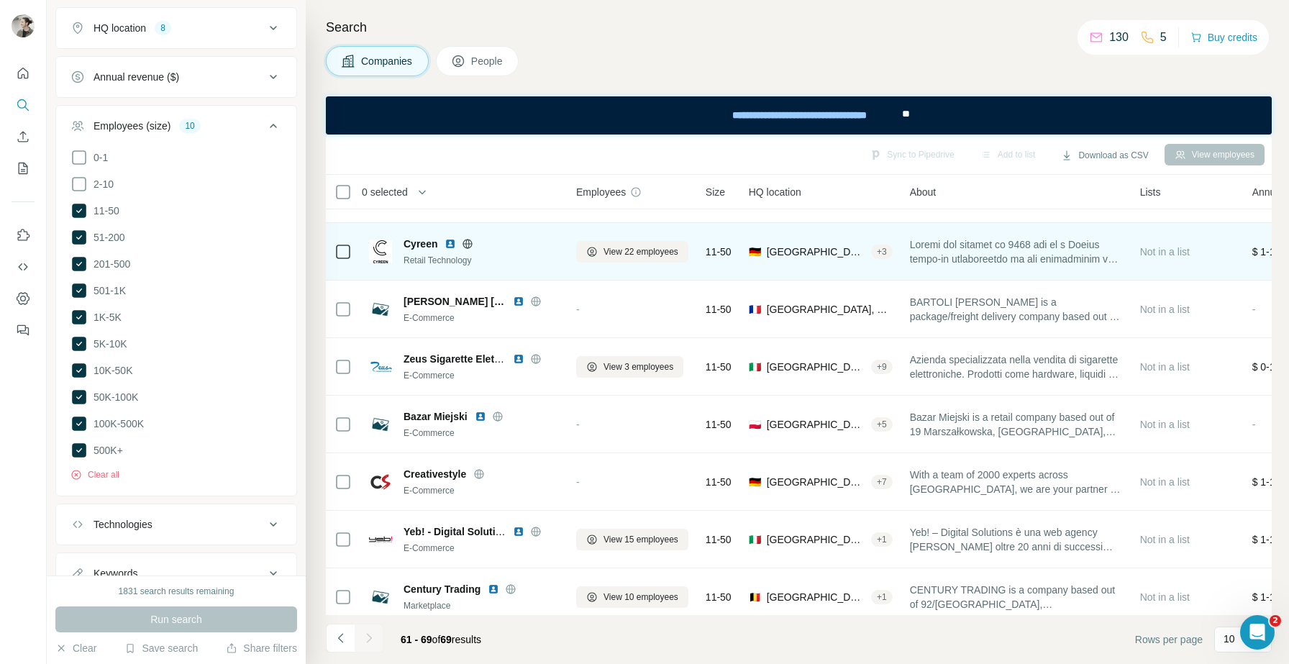
scroll to position [112, 0]
